Goal: Navigation & Orientation: Find specific page/section

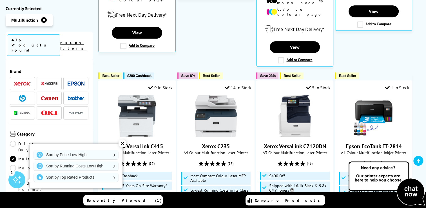
scroll to position [450, 0]
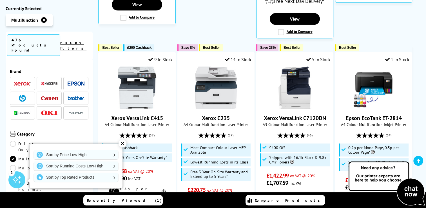
click at [122, 144] on div "✕" at bounding box center [123, 143] width 8 height 8
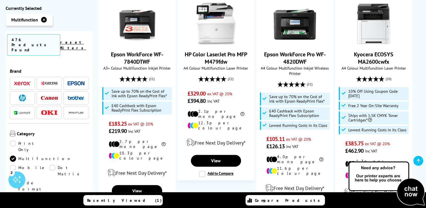
scroll to position [760, 0]
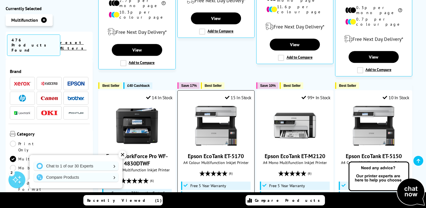
scroll to position [450, 0]
